Goal: Navigation & Orientation: Find specific page/section

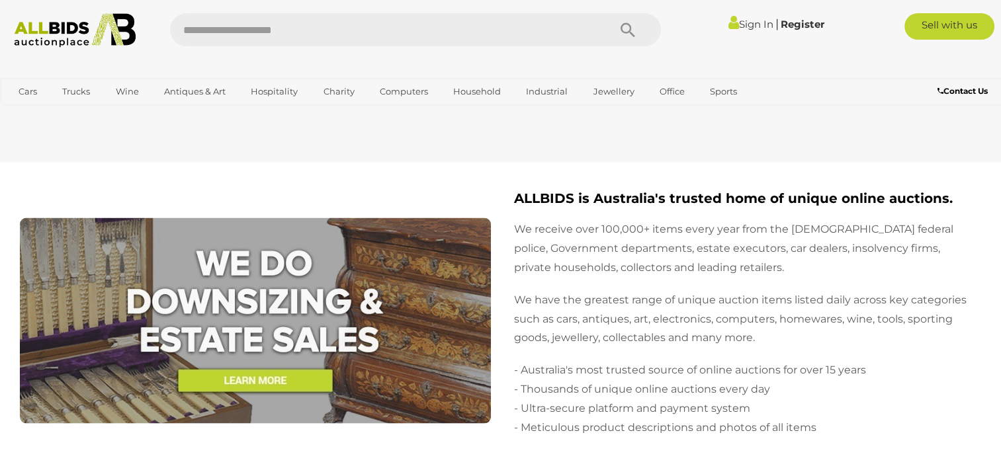
scroll to position [2713, 0]
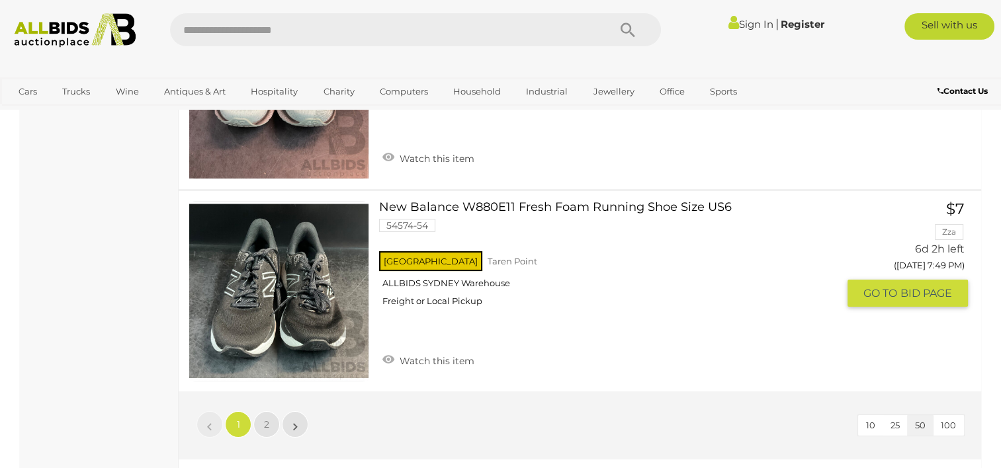
scroll to position [10454, 0]
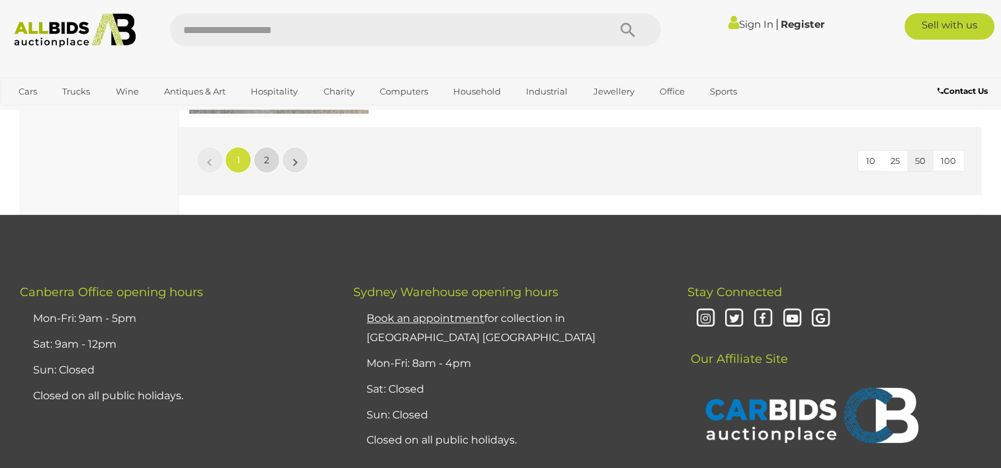
click at [268, 154] on span "2" at bounding box center [266, 160] width 5 height 12
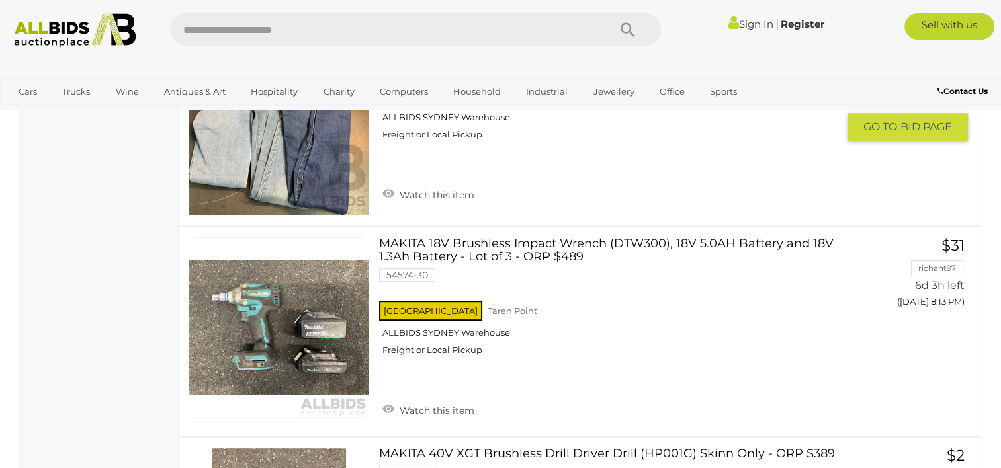
scroll to position [5629, 0]
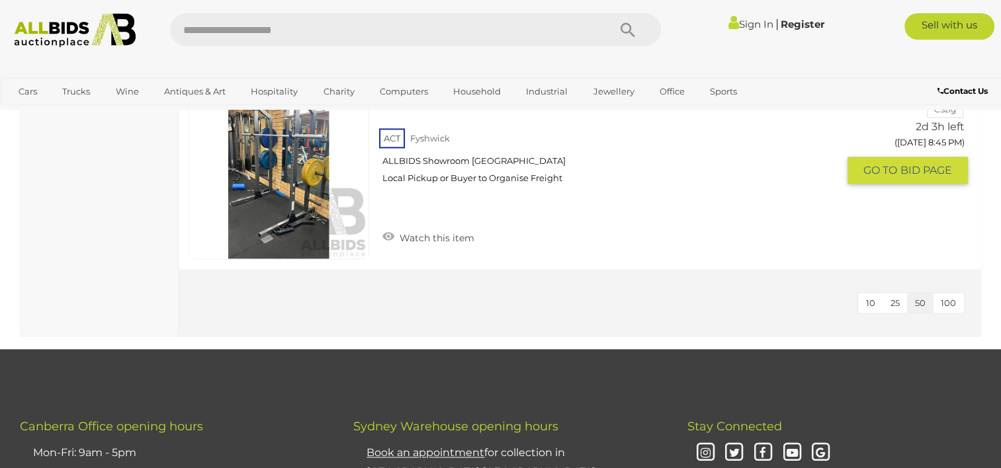
scroll to position [1720, 0]
